Goal: Transaction & Acquisition: Purchase product/service

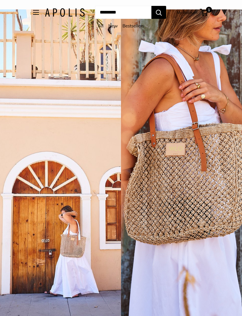
click at [164, 187] on div "1 / 5" at bounding box center [181, 167] width 121 height 316
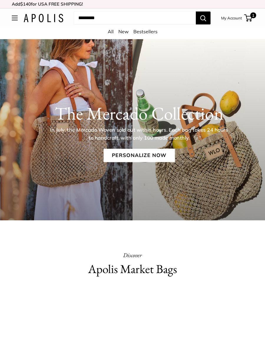
click at [204, 170] on div "The Mercado Collection In July, the Mercado Woven sold out within hours. Each b…" at bounding box center [132, 138] width 265 height 199
click at [140, 155] on link "Personalize Now" at bounding box center [138, 155] width 71 height 14
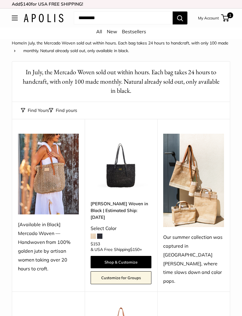
click at [122, 175] on img at bounding box center [120, 164] width 61 height 61
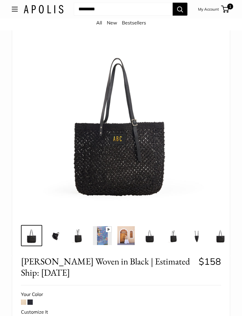
scroll to position [72, 0]
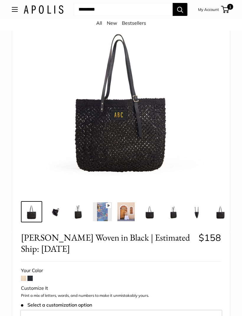
click at [22, 280] on span at bounding box center [23, 278] width 5 height 5
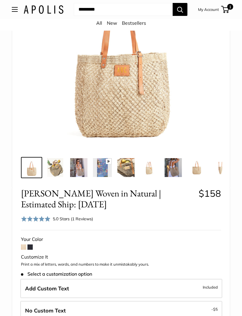
scroll to position [101, 0]
